Goal: Transaction & Acquisition: Register for event/course

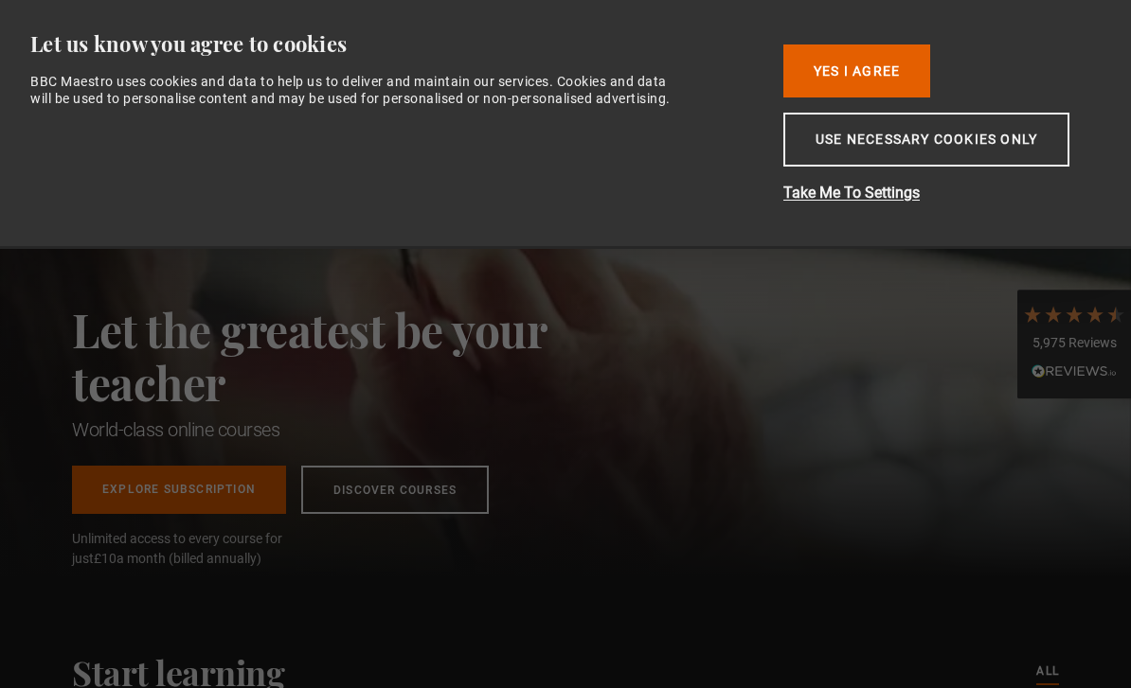
click at [818, 77] on button "Yes I Agree" at bounding box center [856, 71] width 147 height 53
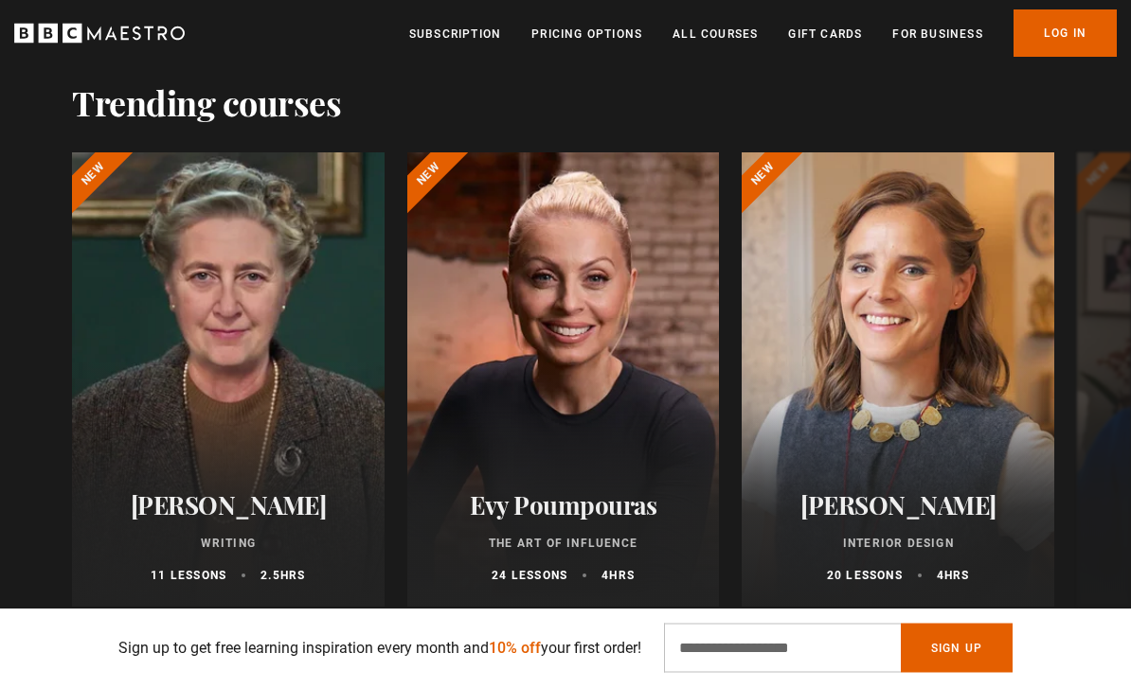
scroll to position [922, 0]
click at [145, 383] on div at bounding box center [228, 379] width 312 height 455
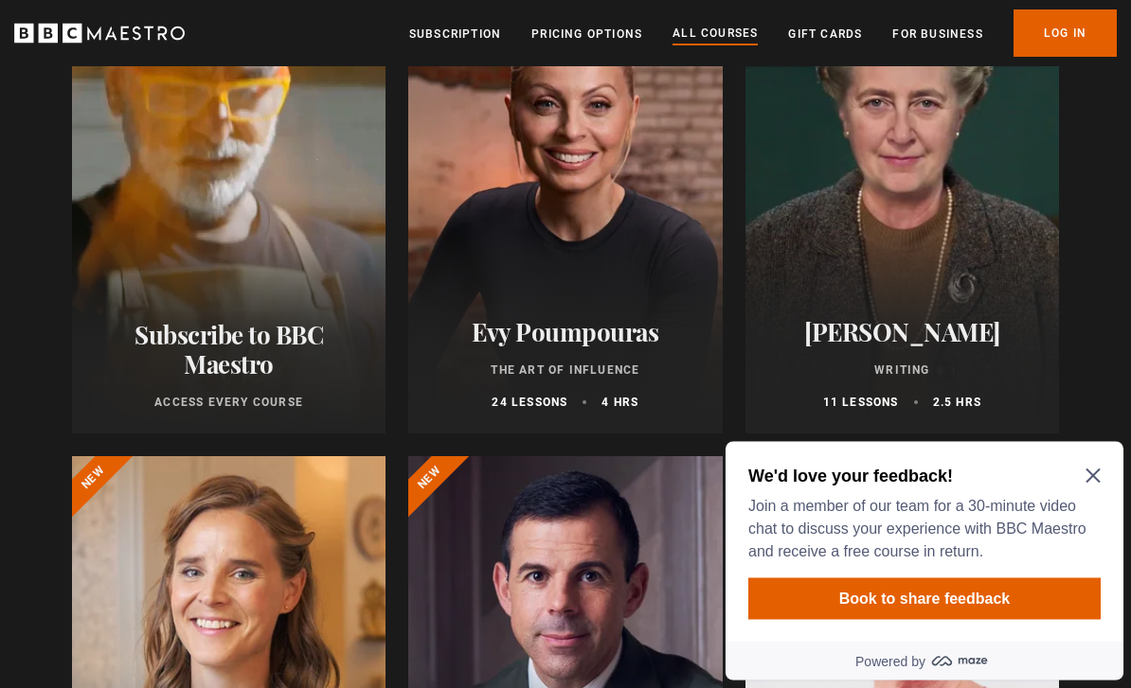
scroll to position [321, 0]
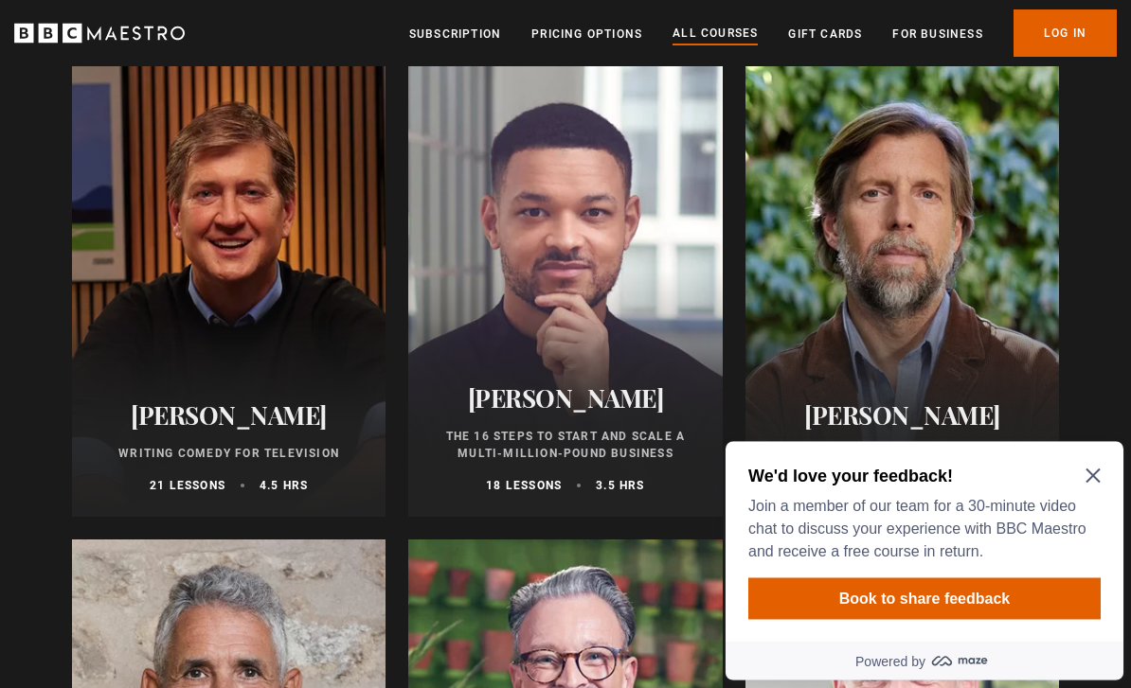
scroll to position [2147, 0]
click at [1089, 482] on icon "Close Maze Prompt" at bounding box center [1092, 476] width 15 height 15
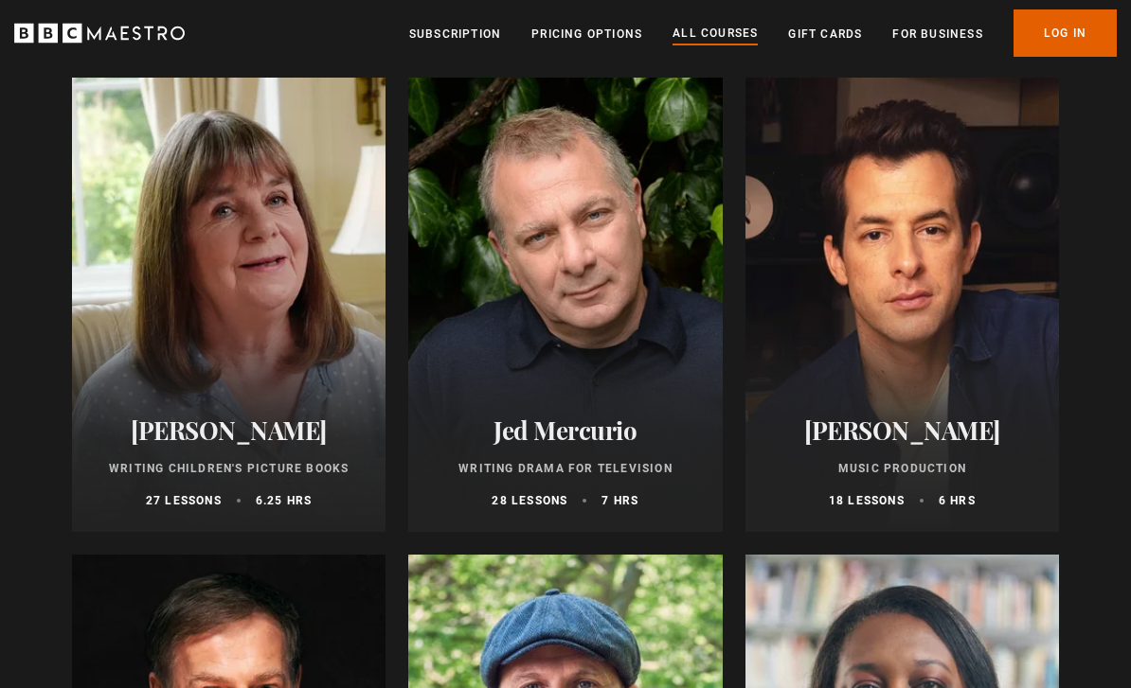
scroll to position [5473, 0]
click at [852, 410] on div "Mark Ronson Music Production 18 lessons 6 hrs" at bounding box center [901, 461] width 313 height 139
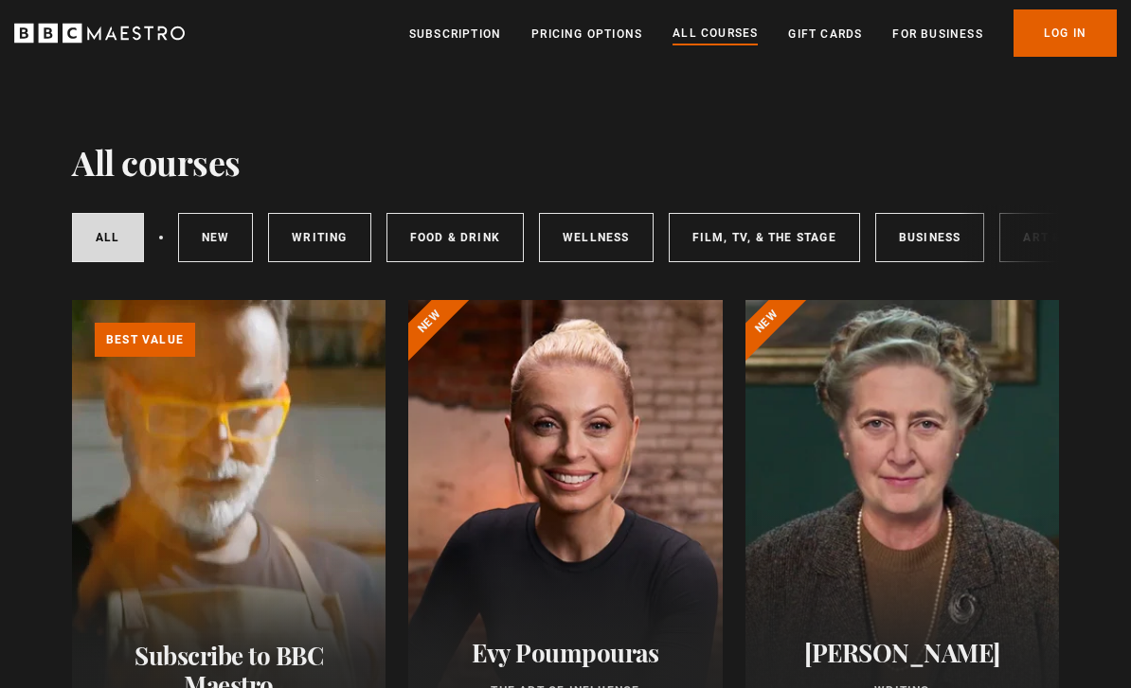
click at [434, 242] on link "Food & Drink" at bounding box center [454, 237] width 137 height 49
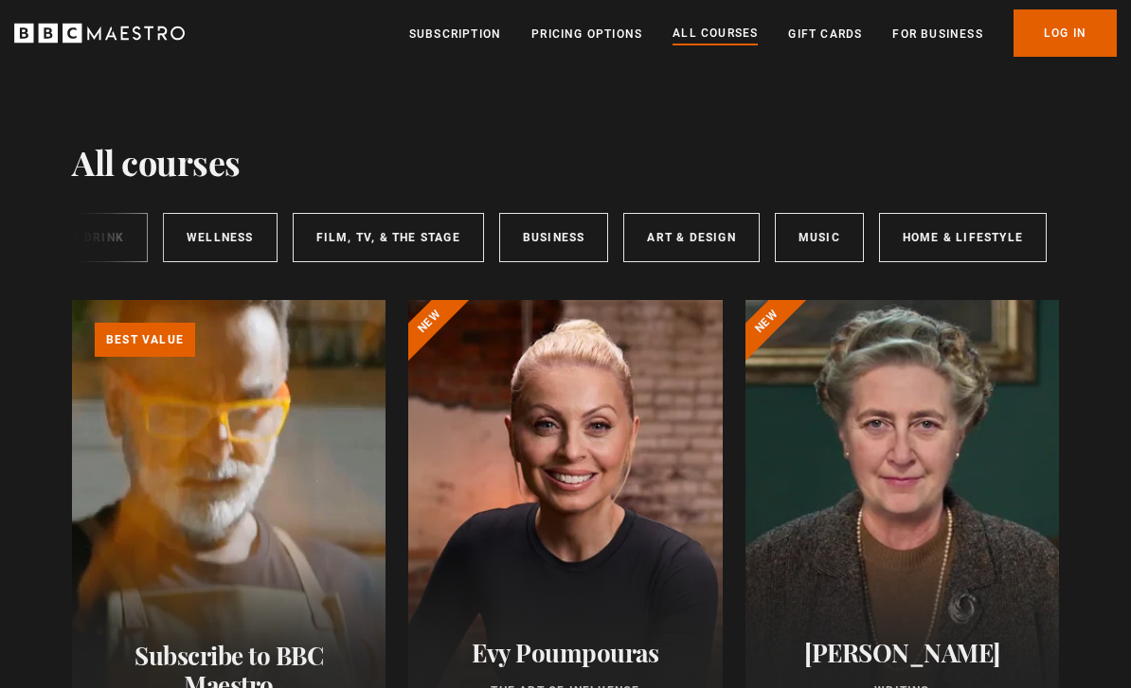
scroll to position [0, 372]
click at [823, 241] on link "Music" at bounding box center [822, 237] width 89 height 49
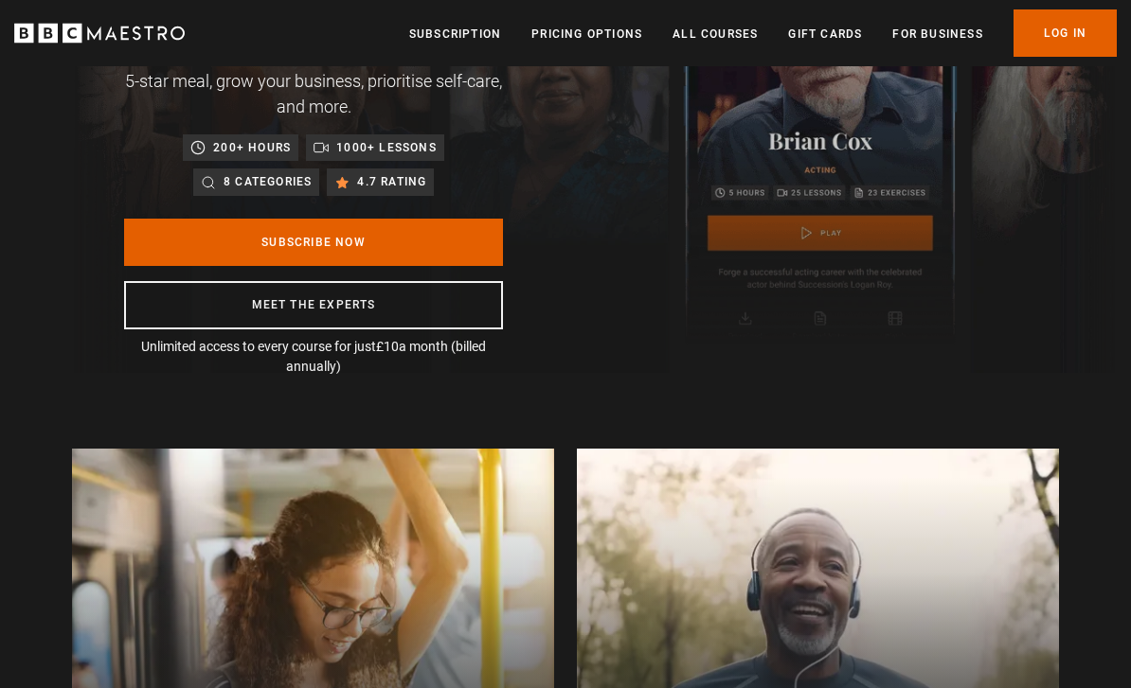
scroll to position [213, 0]
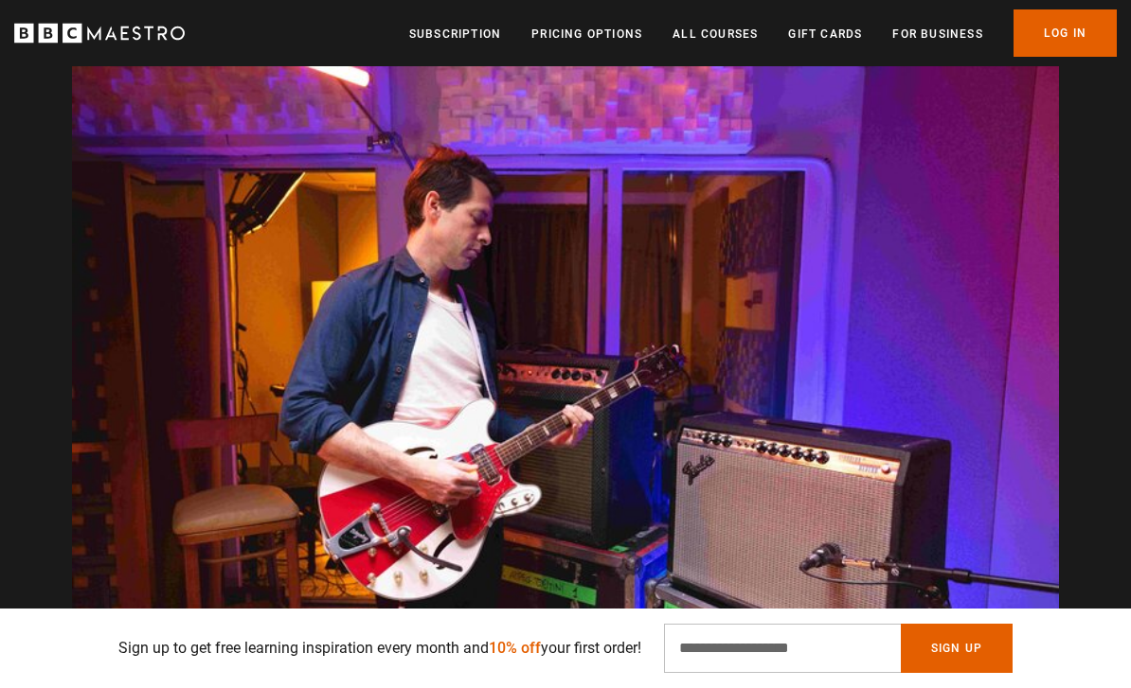
scroll to position [0, 1311]
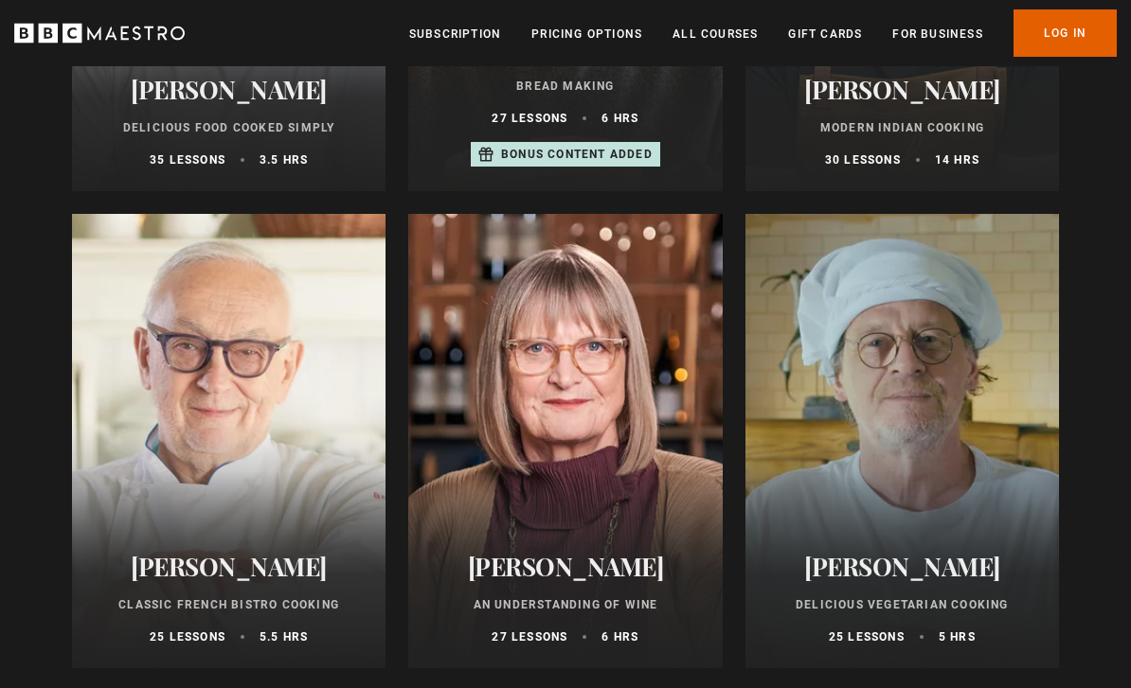
scroll to position [1038, 0]
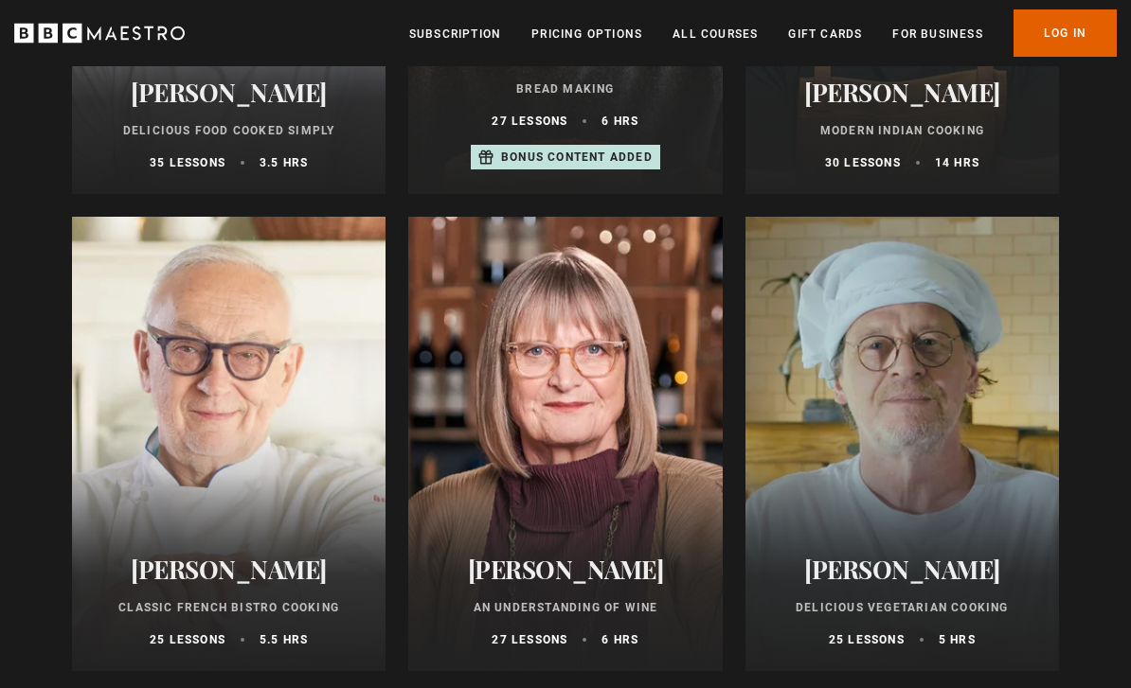
click at [825, 555] on h2 "[PERSON_NAME]" at bounding box center [902, 569] width 268 height 29
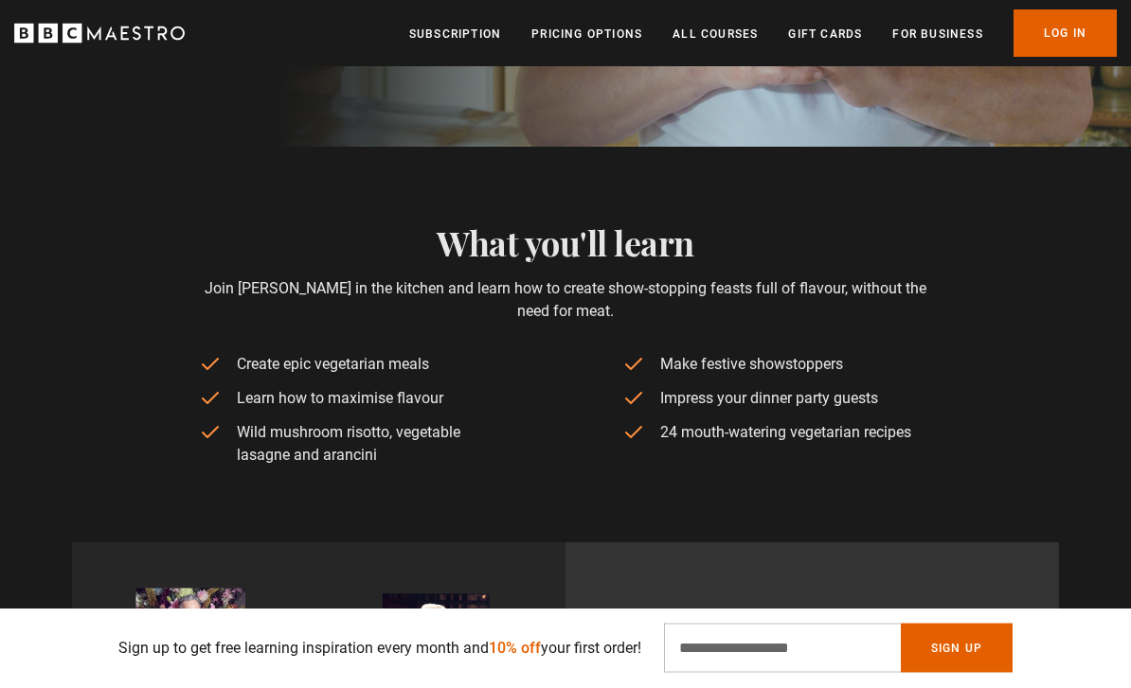
scroll to position [551, 0]
click at [62, 325] on div "What you'll learn Join Marco in the kitchen and learn how to create show-stoppi…" at bounding box center [565, 345] width 1131 height 244
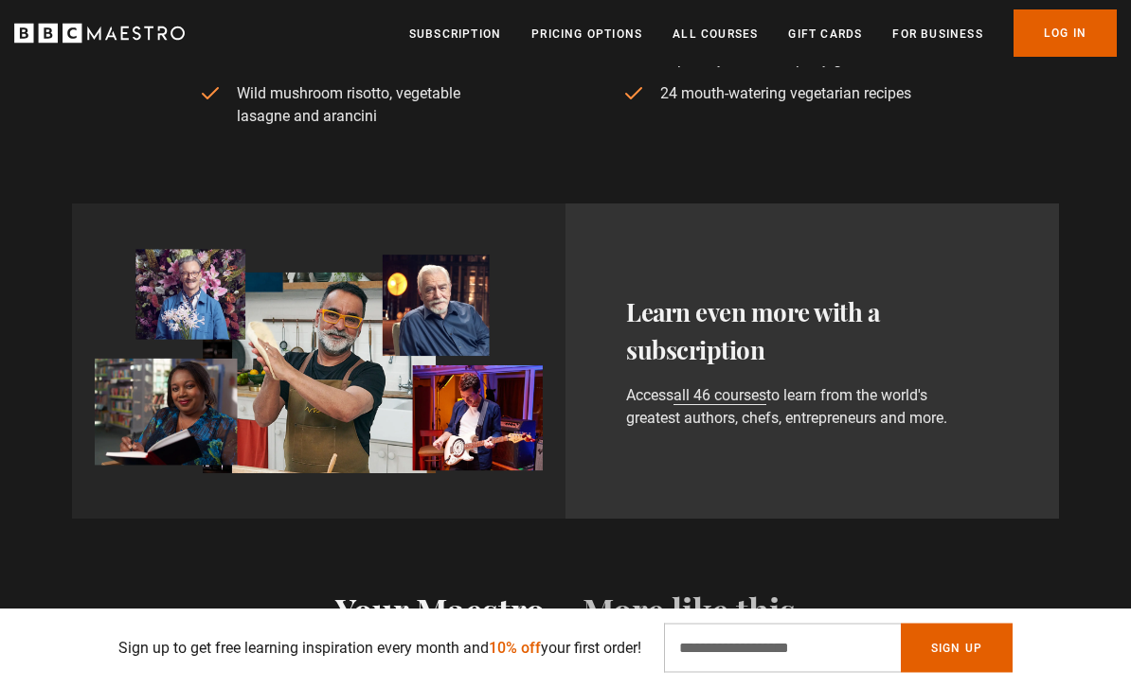
scroll to position [893, 0]
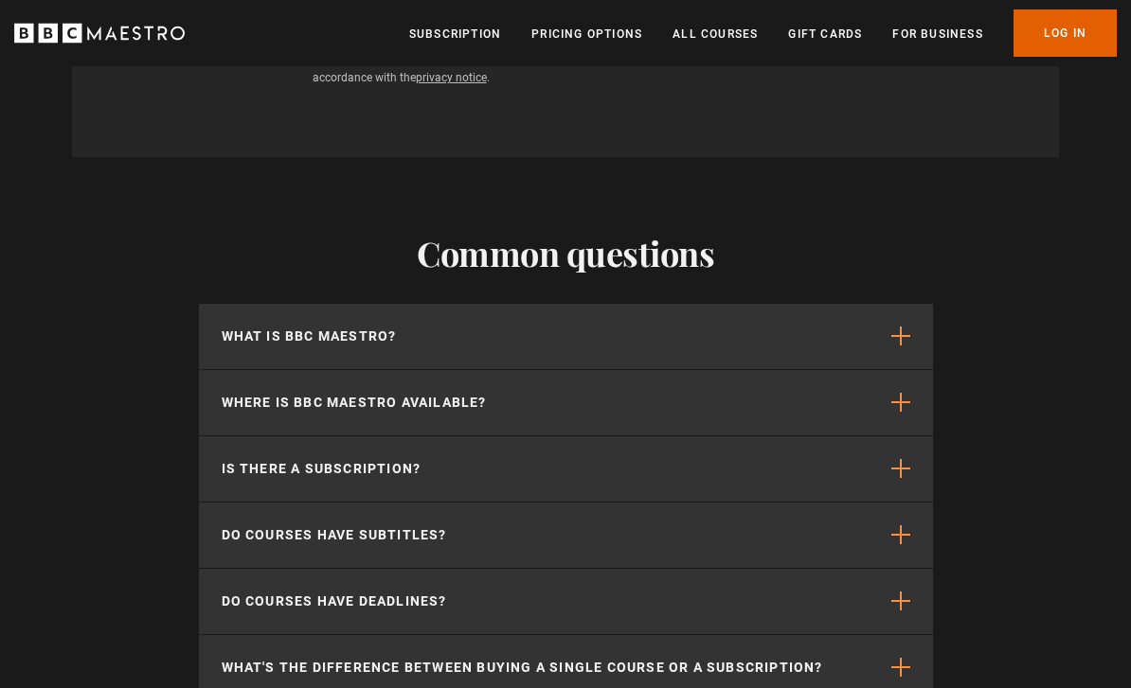
scroll to position [1671, 0]
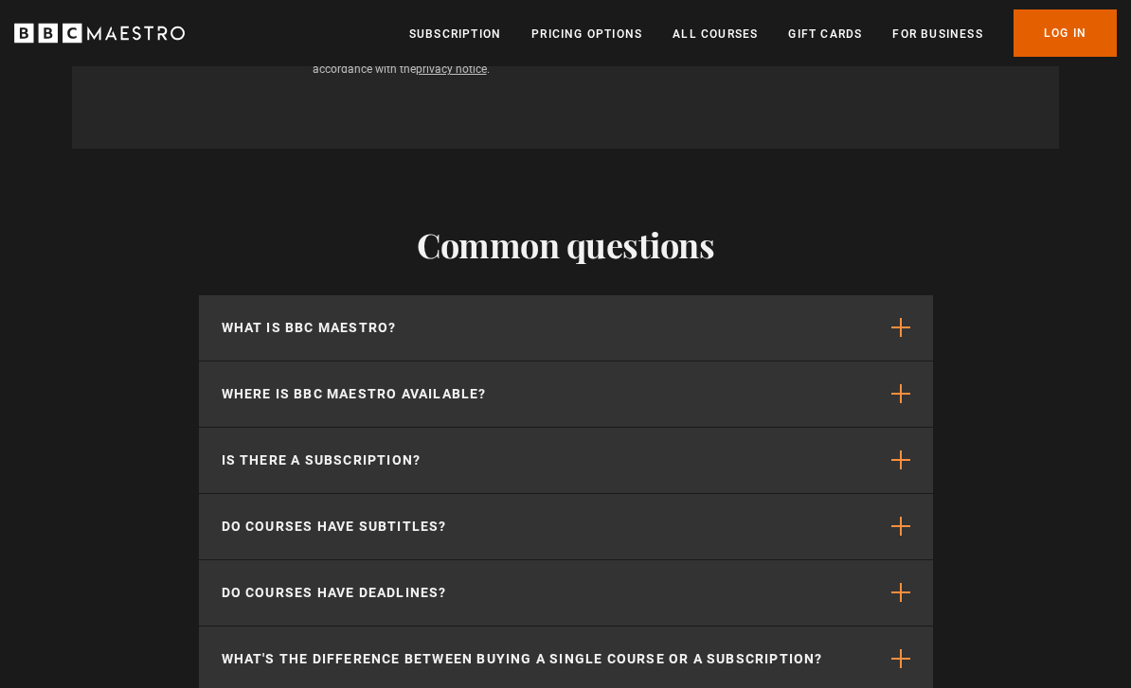
click at [260, 438] on button "Is there a subscription?" at bounding box center [566, 460] width 734 height 65
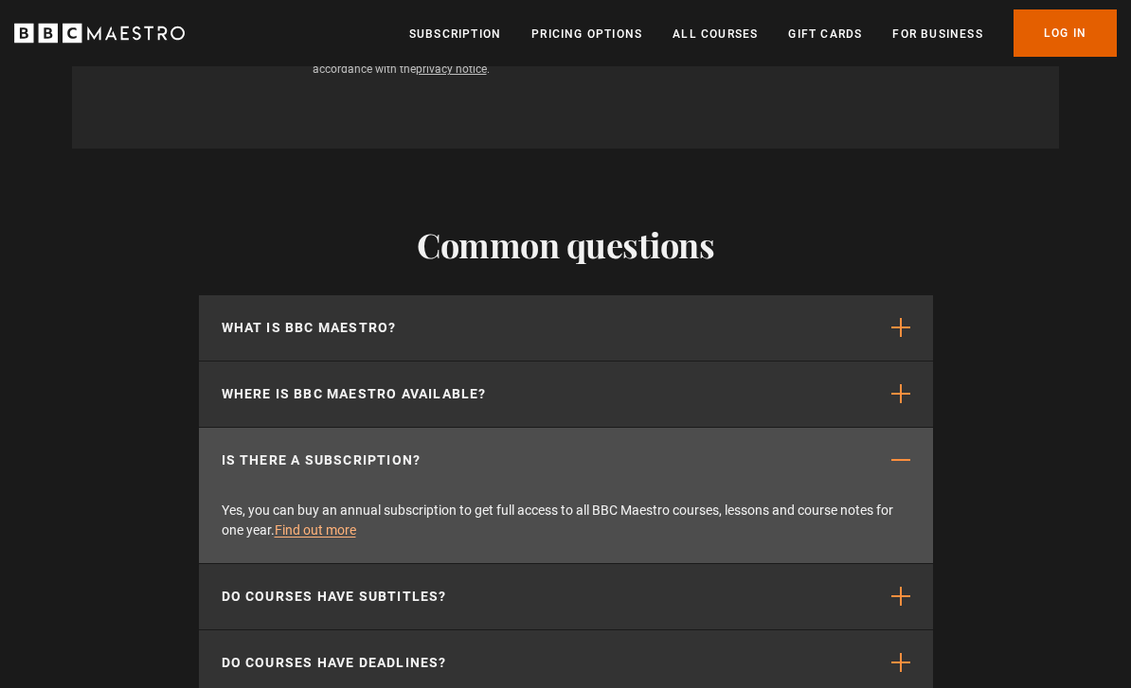
click at [237, 326] on p "What is BBC Maestro?" at bounding box center [309, 328] width 175 height 20
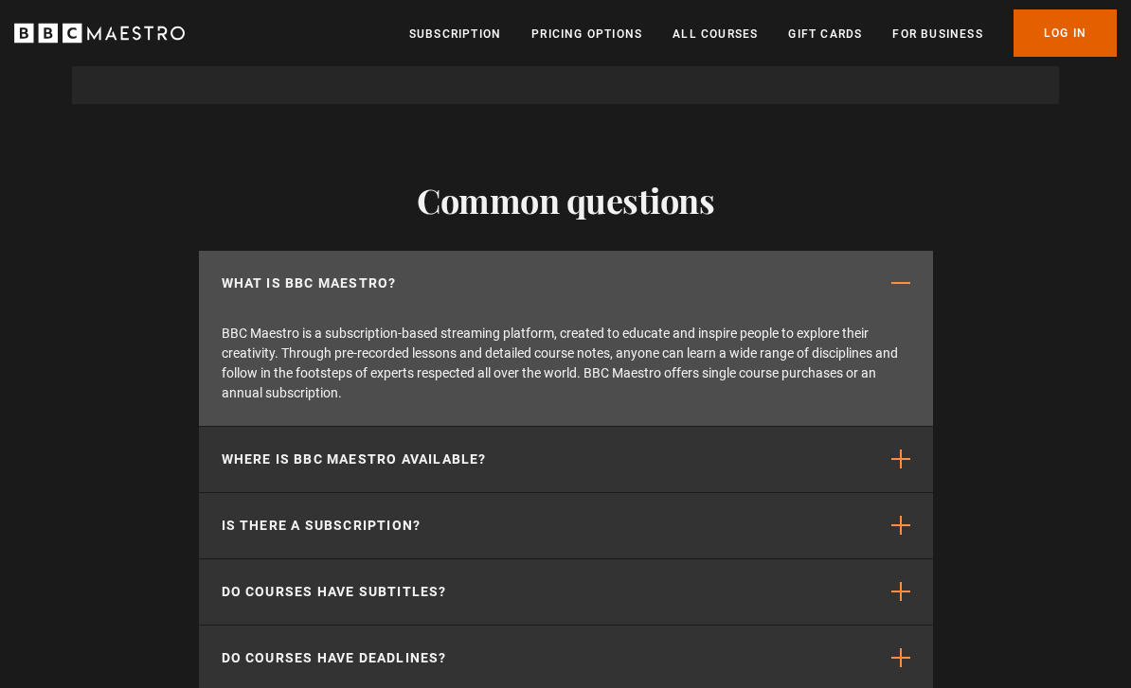
scroll to position [1716, 0]
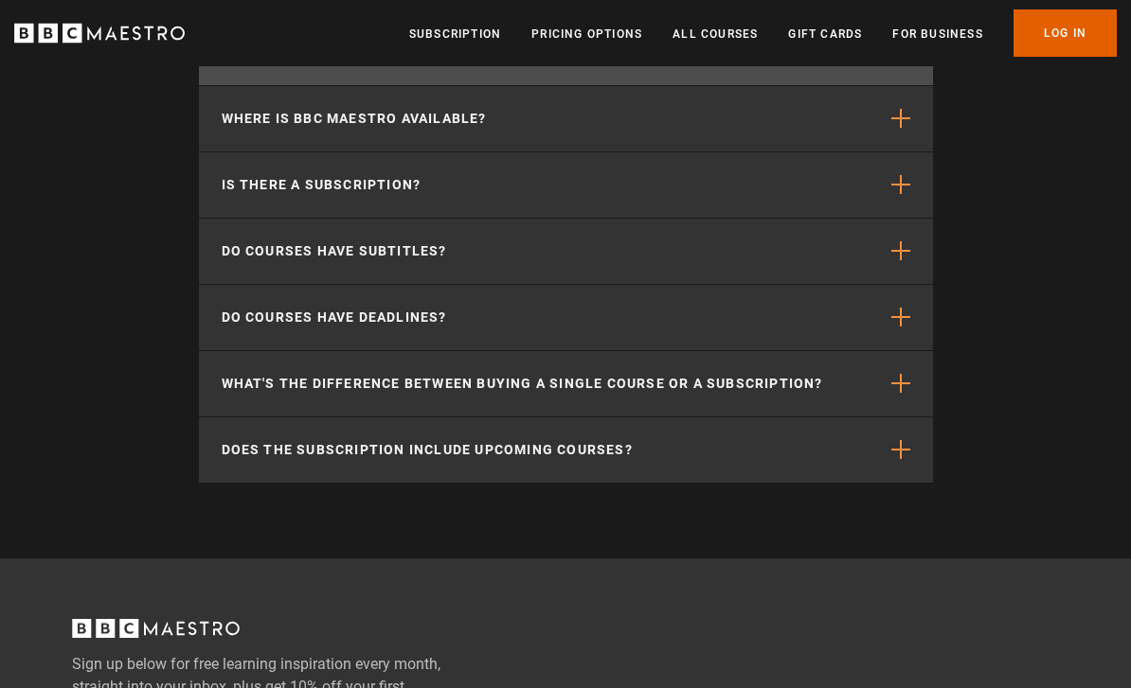
click at [272, 399] on button "What's the difference between buying a single course or a subscription?" at bounding box center [566, 384] width 734 height 65
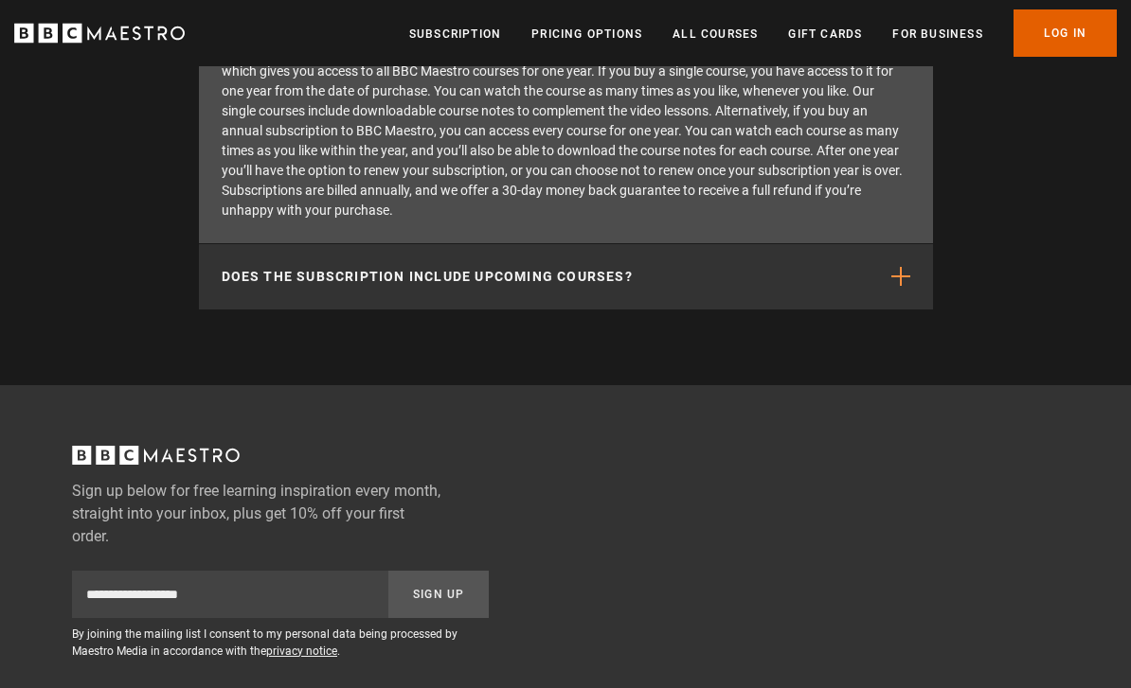
click at [247, 294] on button "Does the subscription include upcoming courses?" at bounding box center [566, 277] width 734 height 65
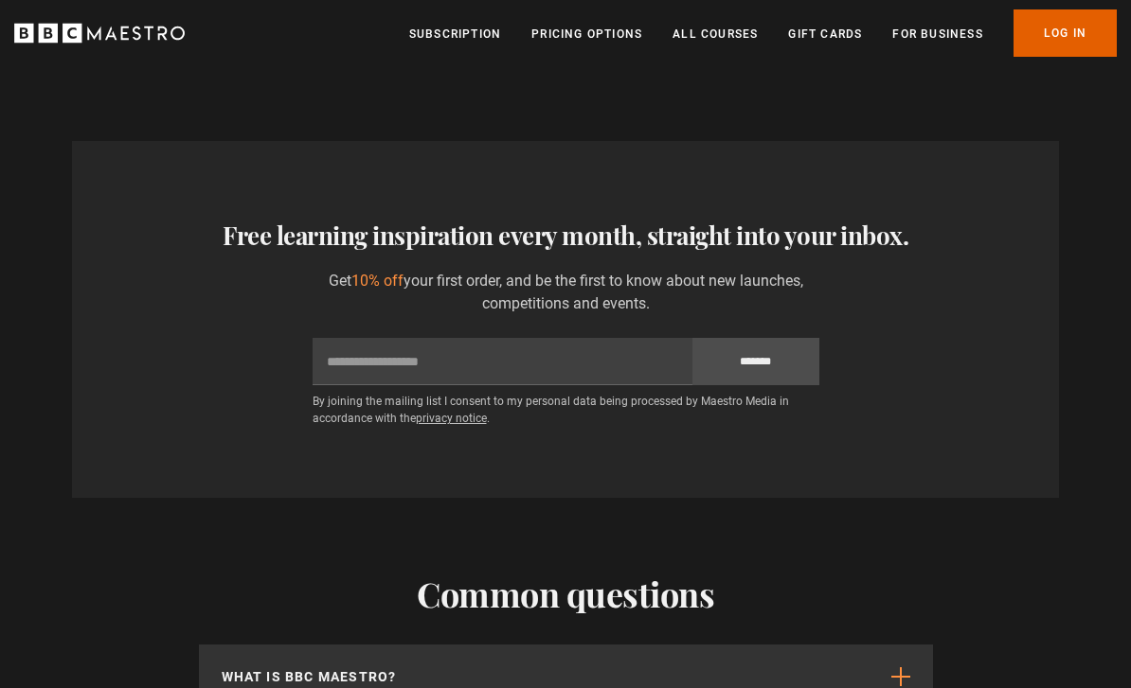
scroll to position [1322, 0]
click at [722, 42] on link "All Courses" at bounding box center [714, 34] width 85 height 19
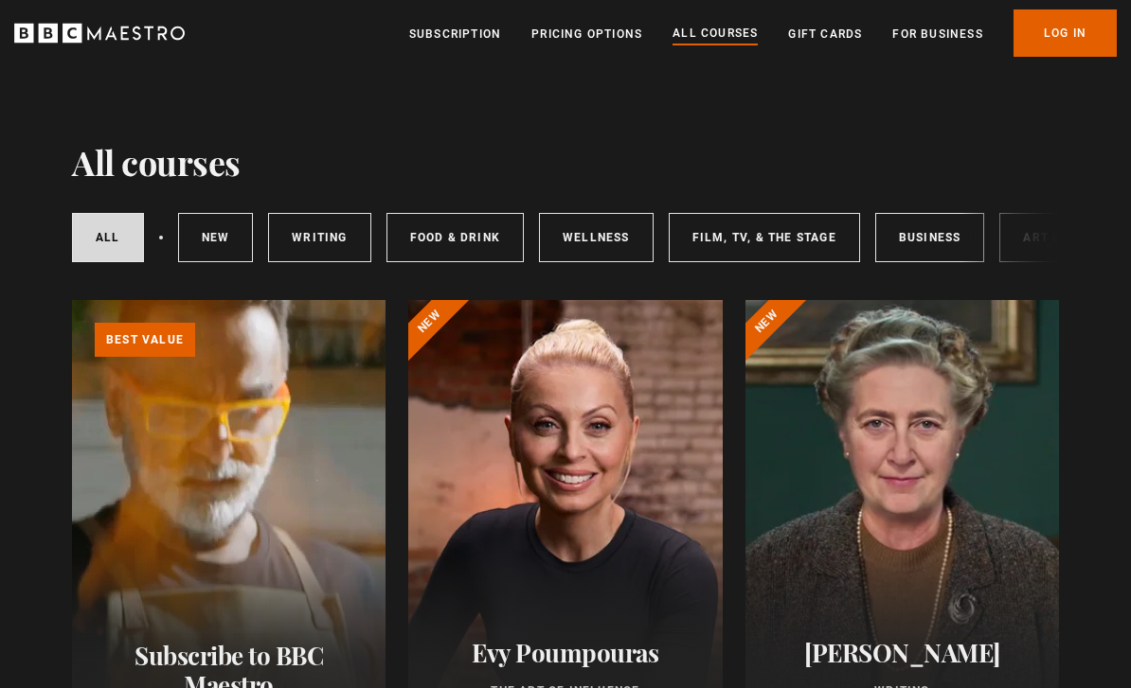
click at [203, 248] on link "New courses" at bounding box center [216, 237] width 76 height 49
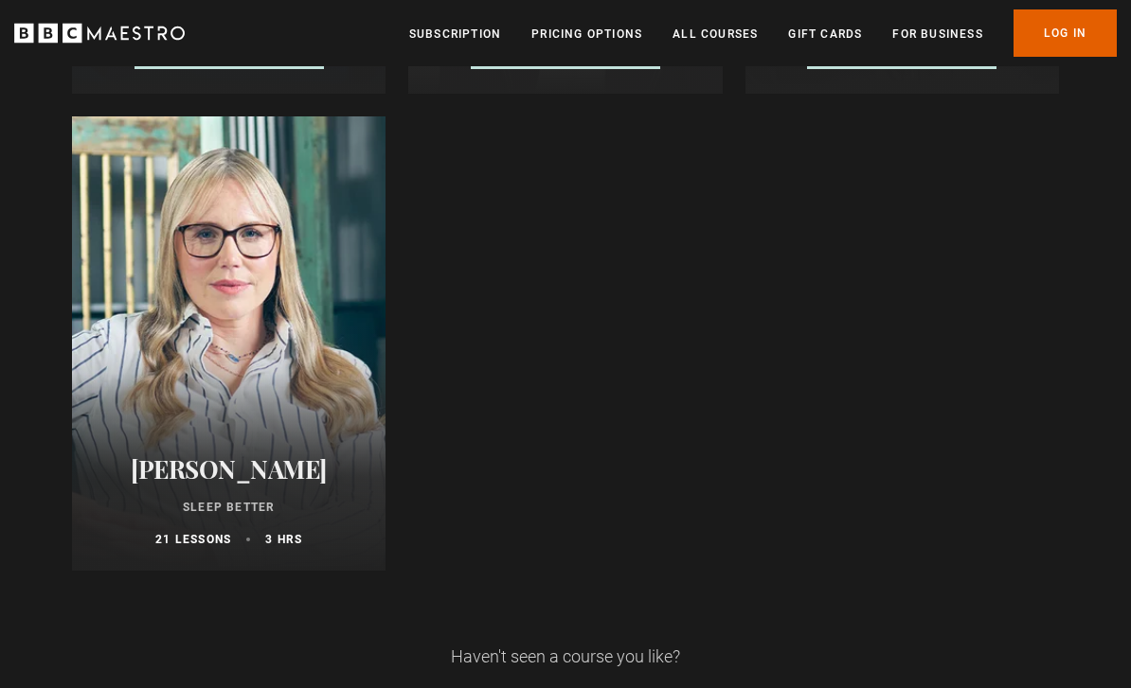
scroll to position [1639, 0]
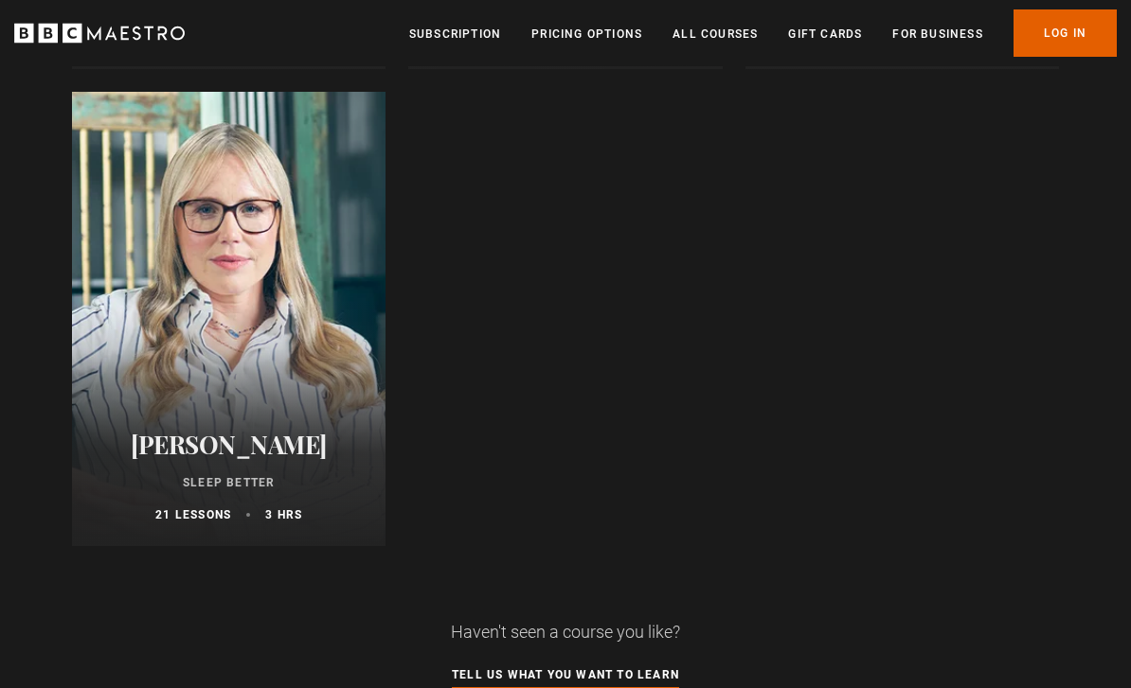
click at [124, 284] on div at bounding box center [228, 320] width 313 height 455
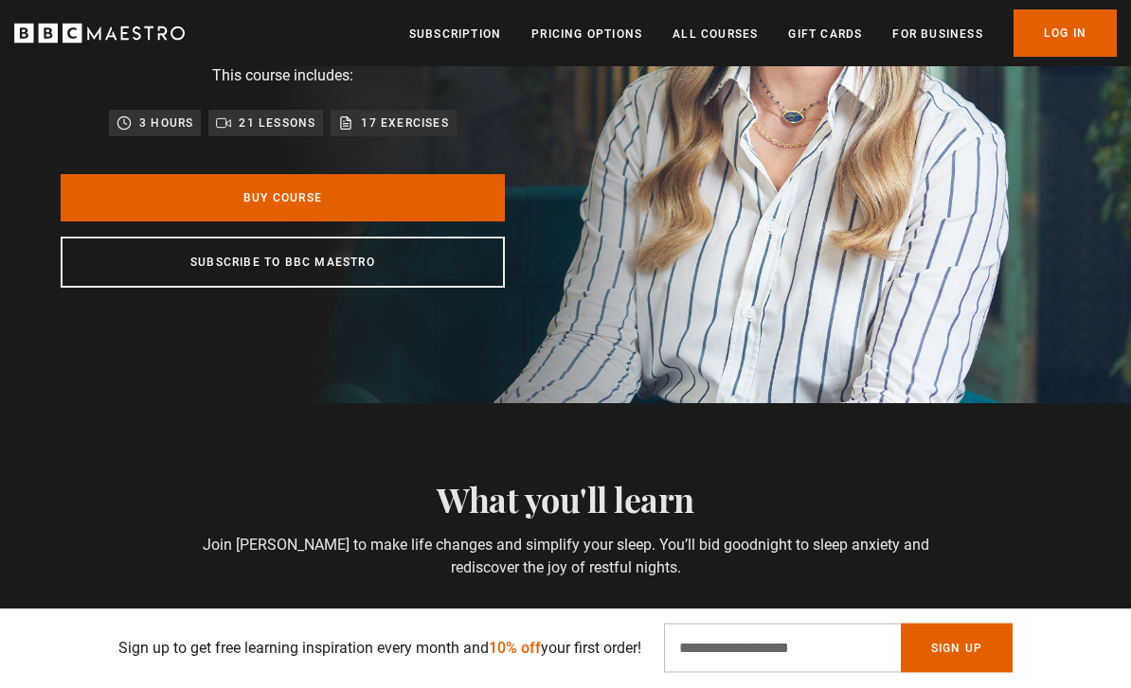
scroll to position [303, 0]
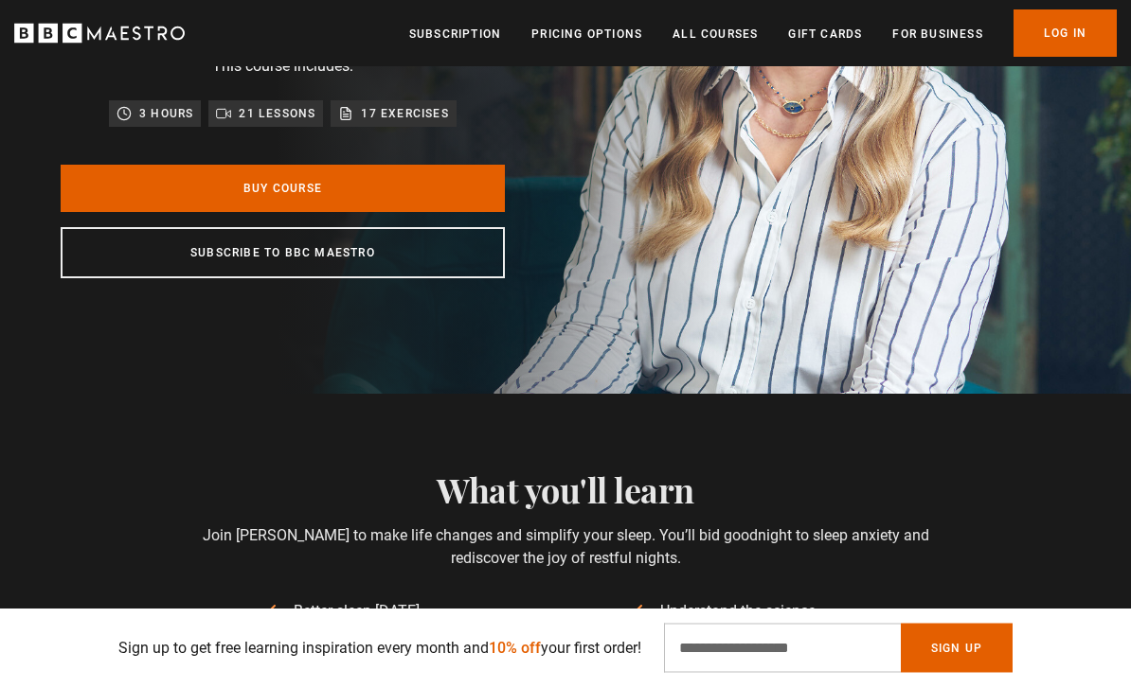
click at [382, 124] on p "17 exercises" at bounding box center [404, 114] width 87 height 19
click at [100, 212] on link "Buy Course" at bounding box center [283, 188] width 444 height 47
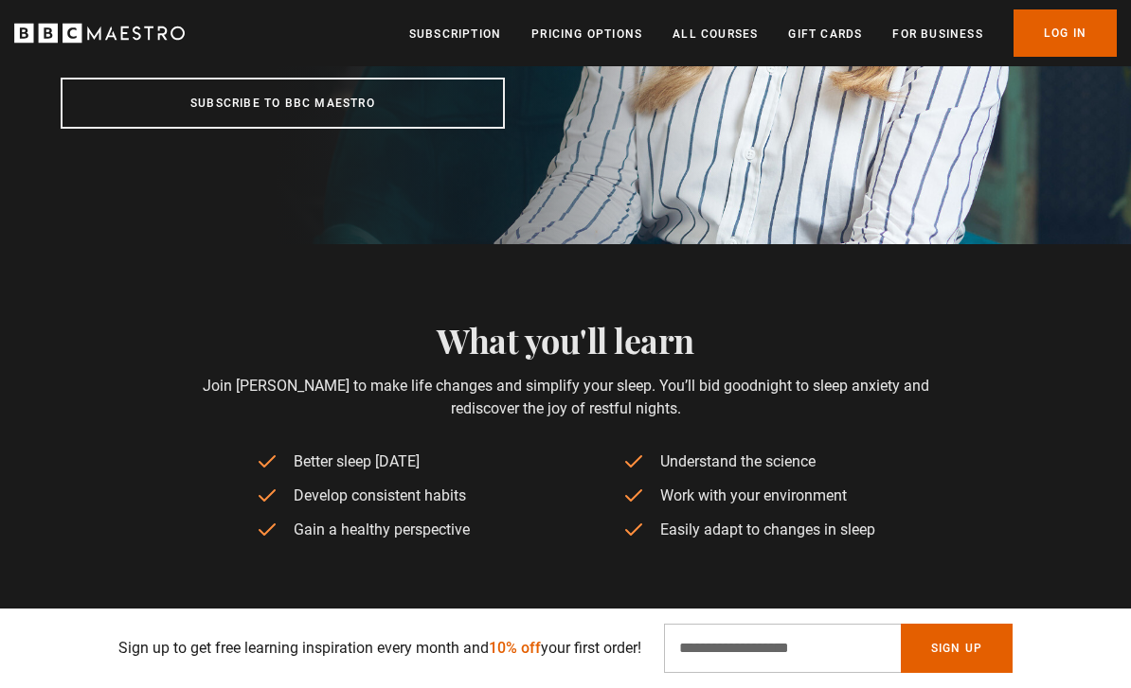
scroll to position [452, 0]
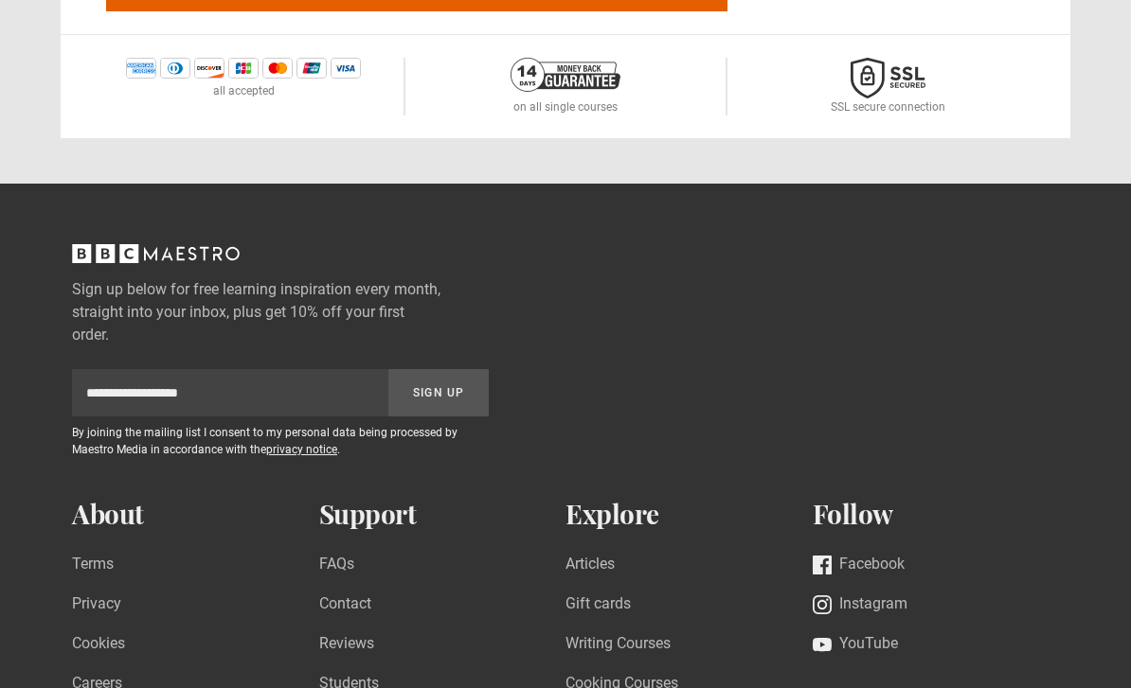
scroll to position [1198, 0]
